Goal: Information Seeking & Learning: Check status

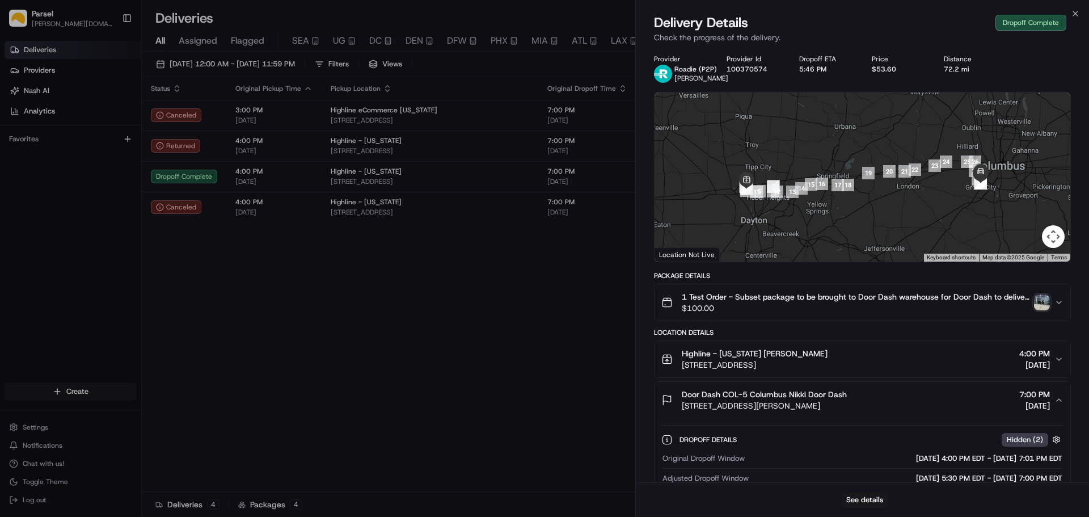
scroll to position [170, 0]
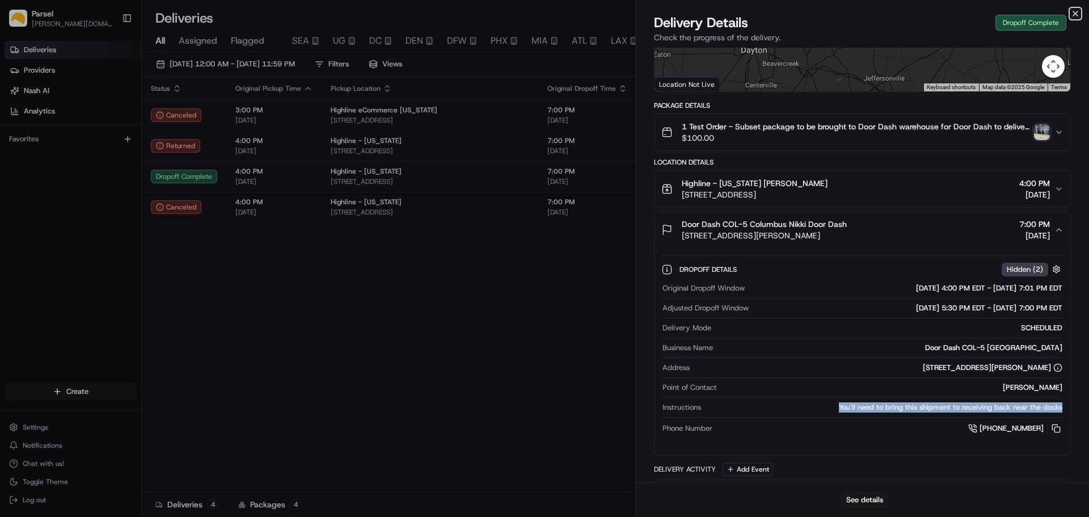
click at [1075, 14] on icon "button" at bounding box center [1075, 13] width 5 height 5
